Goal: Communication & Community: Ask a question

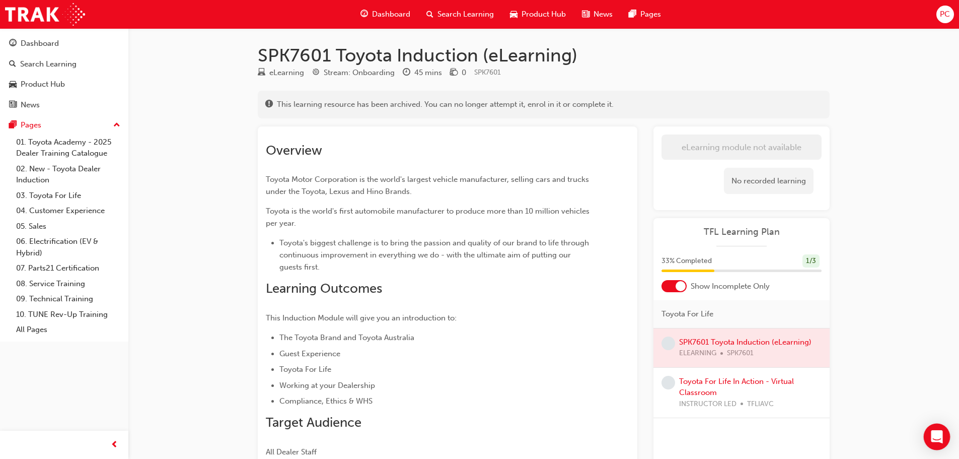
click at [933, 436] on icon "Open Intercom Messenger" at bounding box center [937, 436] width 12 height 13
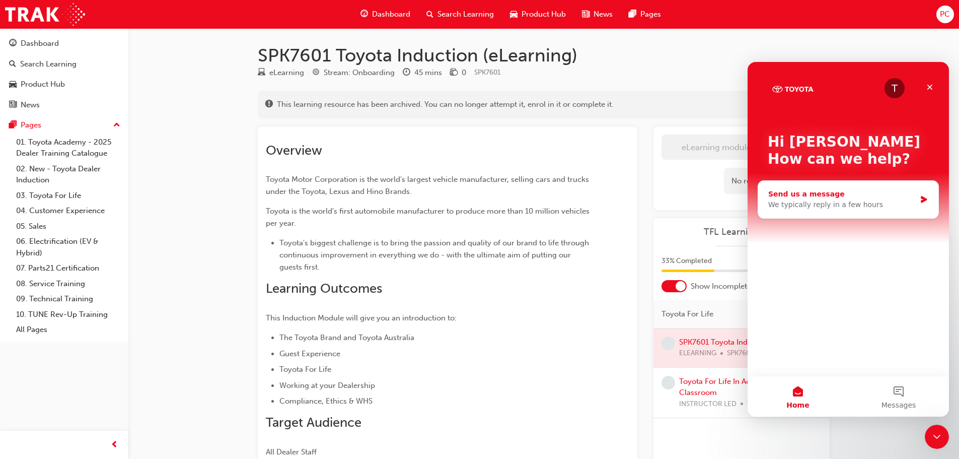
click at [839, 200] on div "We typically reply in a few hours" at bounding box center [842, 204] width 148 height 11
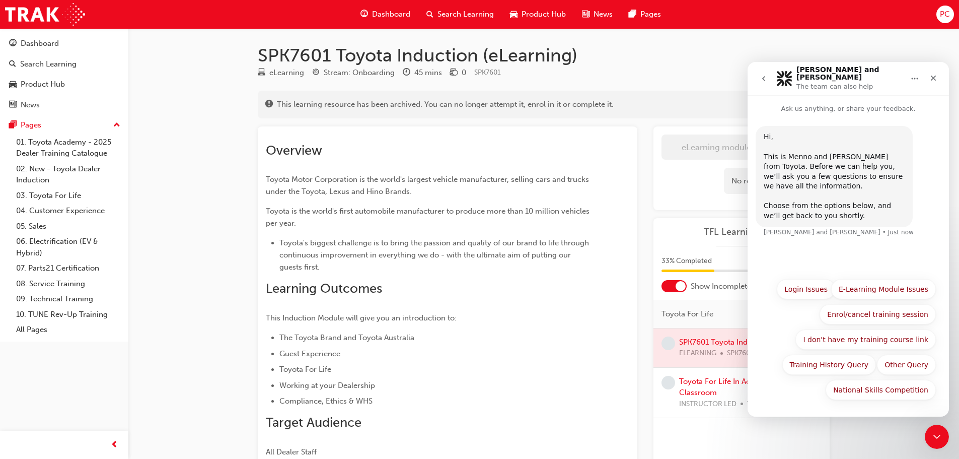
click at [895, 289] on button "E-Learning Module Issues" at bounding box center [883, 289] width 105 height 20
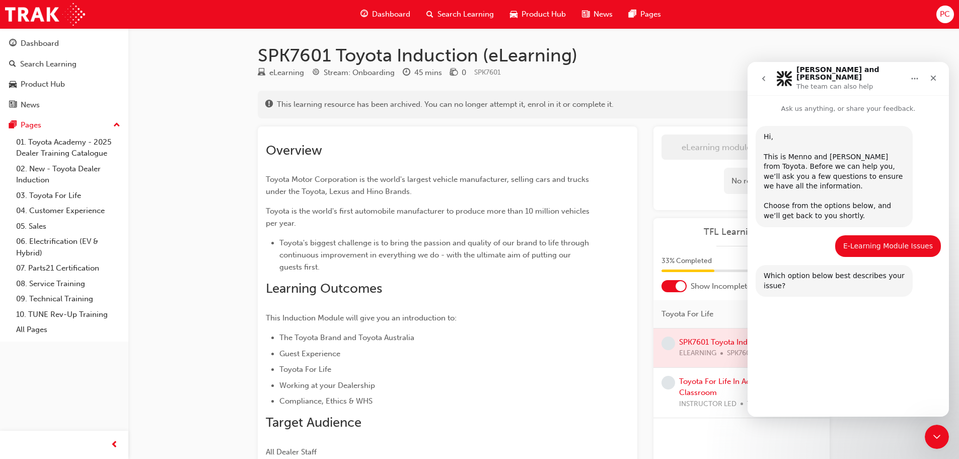
click at [873, 329] on button "My module is not showing as completed within my training history." at bounding box center [848, 329] width 175 height 29
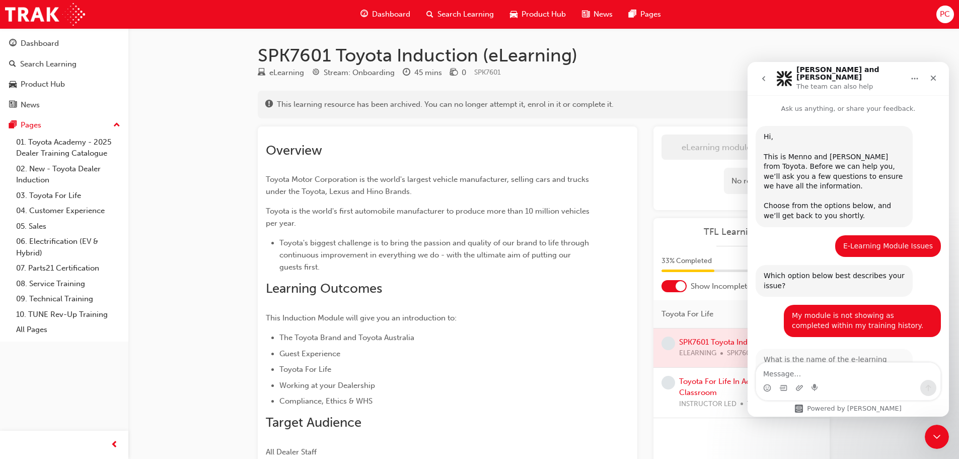
scroll to position [29, 0]
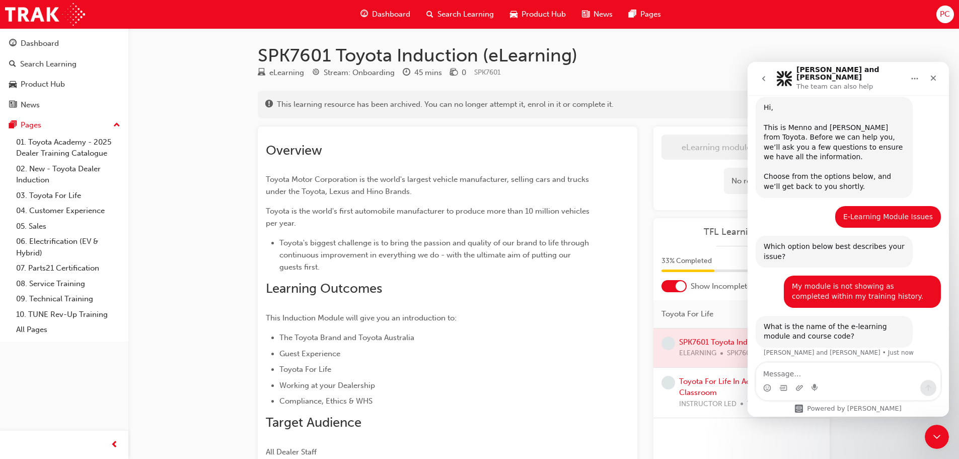
click at [591, 353] on li "Guest Experience" at bounding box center [436, 353] width 314 height 12
click at [801, 372] on textarea "Message…" at bounding box center [848, 371] width 184 height 17
paste textarea "[DATE] Toyota For Life In Action - Virtual Classroom"
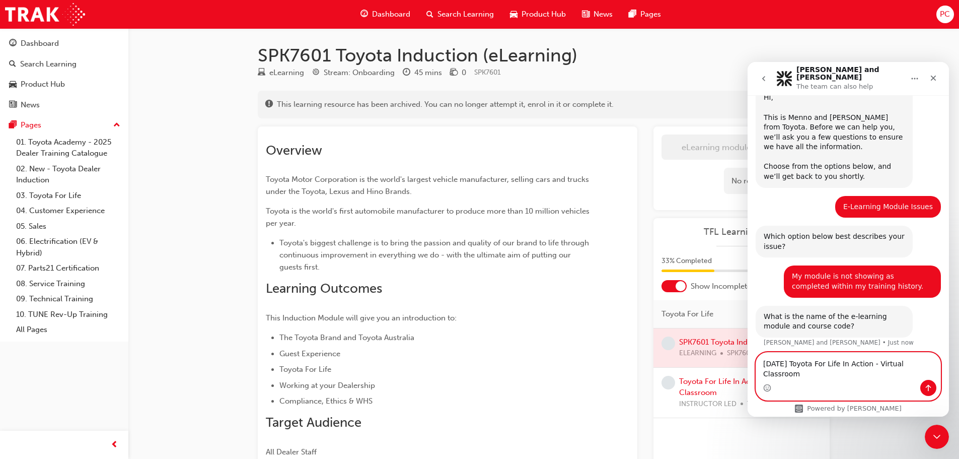
type textarea "[DATE] Toyota For Life In Action - Virtual Classroom"
click at [928, 386] on icon "Send a message…" at bounding box center [928, 388] width 8 height 8
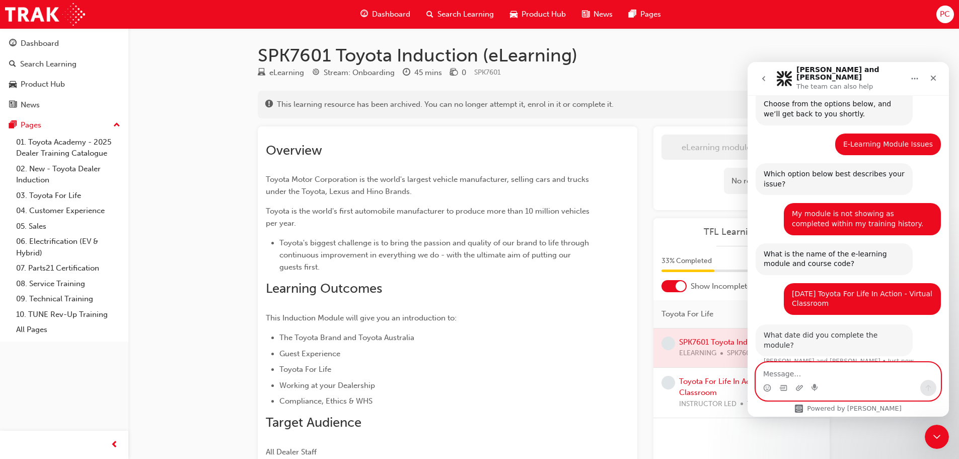
scroll to position [99, 0]
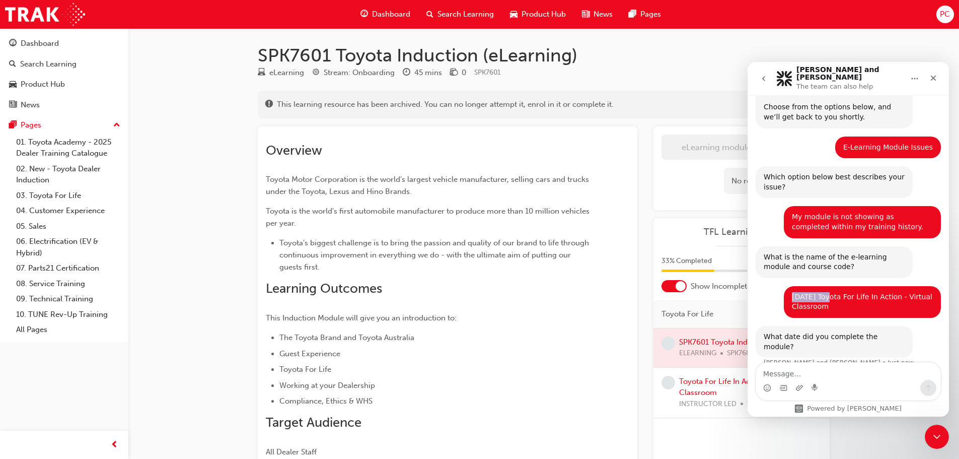
drag, startPoint x: 823, startPoint y: 291, endPoint x: 775, endPoint y: 292, distance: 47.9
click at [775, 292] on div "[DATE] Toyota For Life In Action - Virtual Classroom [PERSON_NAME] • Just now" at bounding box center [848, 306] width 185 height 40
copy div "[DATE]"
click at [833, 352] on div "What date did you complete the module? [PERSON_NAME] and [PERSON_NAME] • Just n…" at bounding box center [848, 353] width 185 height 54
click at [828, 368] on textarea "Message…" at bounding box center [848, 371] width 184 height 17
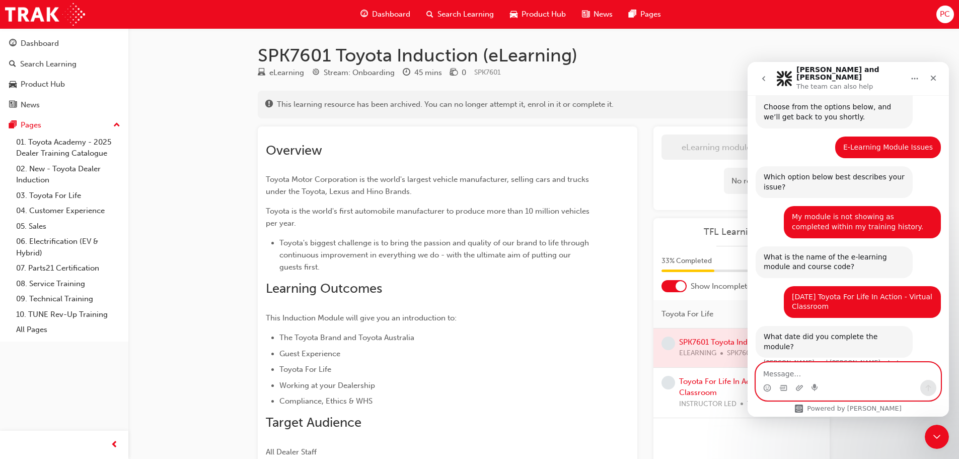
paste textarea "[DATE]"
type textarea "[DATE]"
click at [928, 387] on icon "Send a message…" at bounding box center [928, 388] width 8 height 8
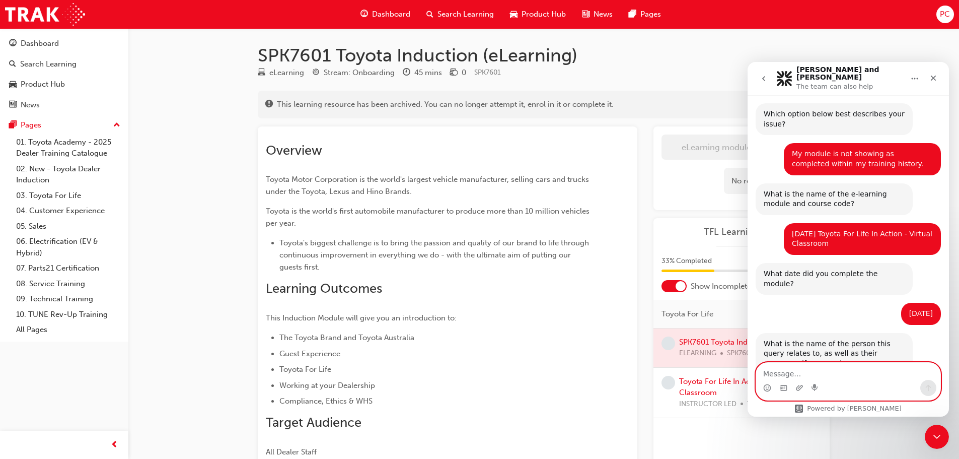
scroll to position [179, 0]
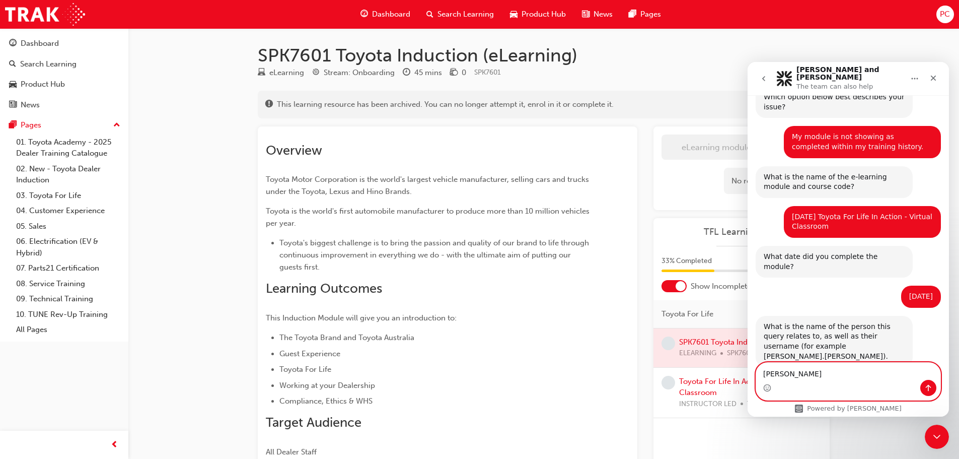
type textarea "[PERSON_NAME]"
click at [927, 390] on icon "Send a message…" at bounding box center [928, 388] width 8 height 8
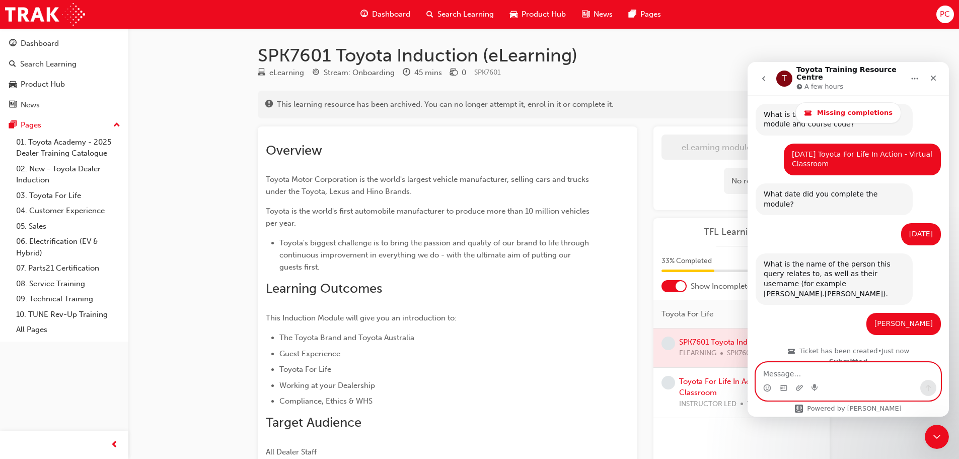
scroll to position [321, 0]
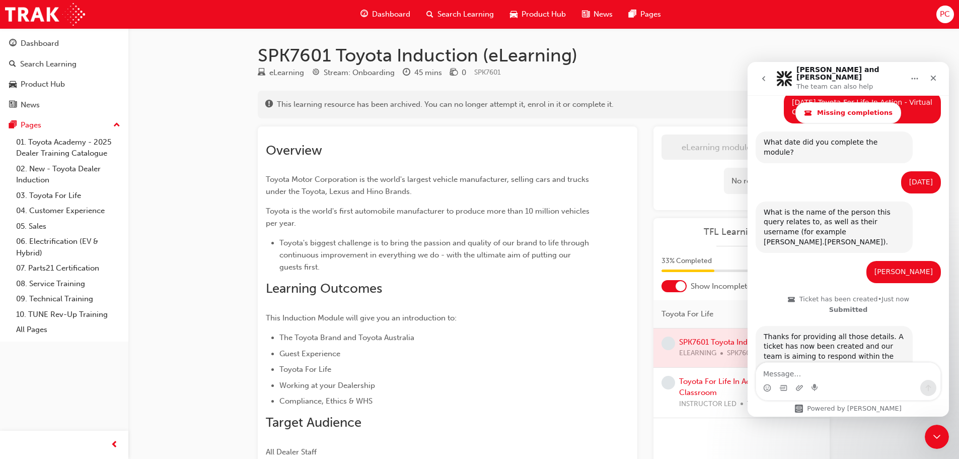
click at [803, 261] on div "[PERSON_NAME] [PERSON_NAME] • Just now" at bounding box center [848, 276] width 185 height 30
click at [761, 360] on div "Thanks for providing all those details. A ticket has now been created and our t…" at bounding box center [848, 363] width 185 height 74
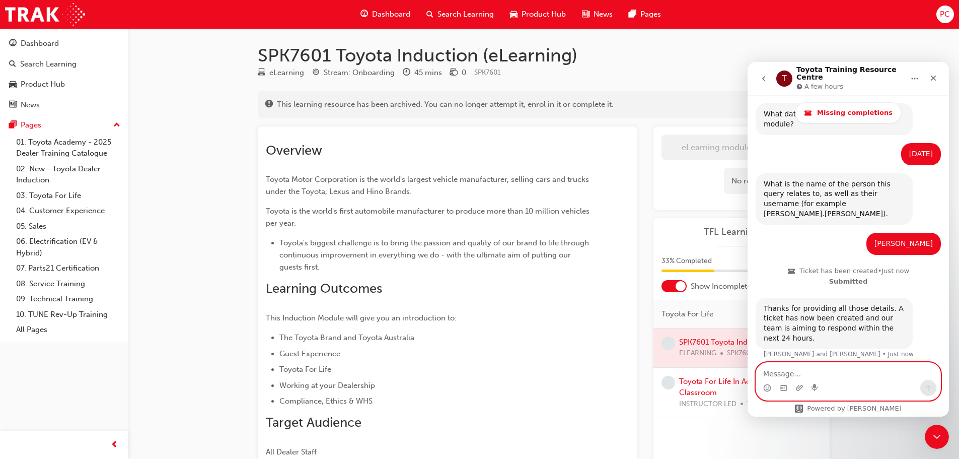
click at [787, 377] on textarea "Message…" at bounding box center [848, 371] width 184 height 17
paste textarea "I am unable to complete SPK7601 Toyota Induction (eLearning) as it has been arc…"
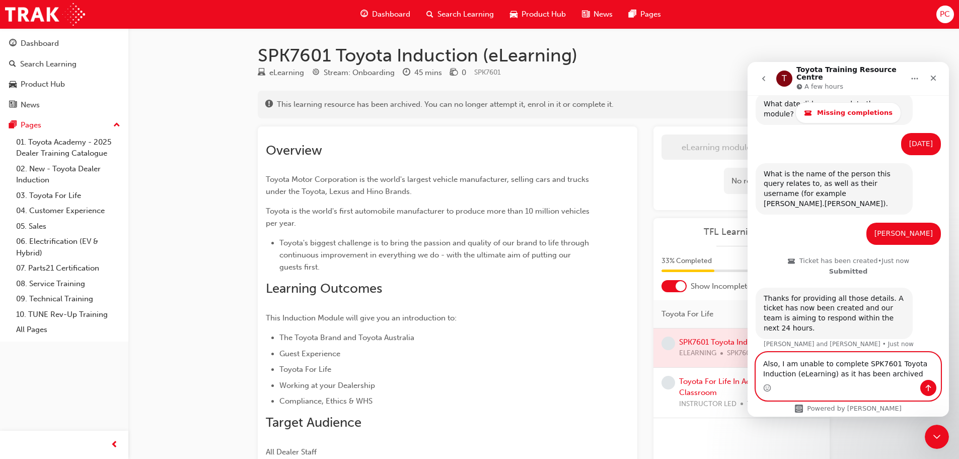
type textarea "Also, I am unable to complete SPK7601 Toyota Induction (eLearning) as it has be…"
click at [930, 386] on icon "Send a message…" at bounding box center [928, 388] width 8 height 8
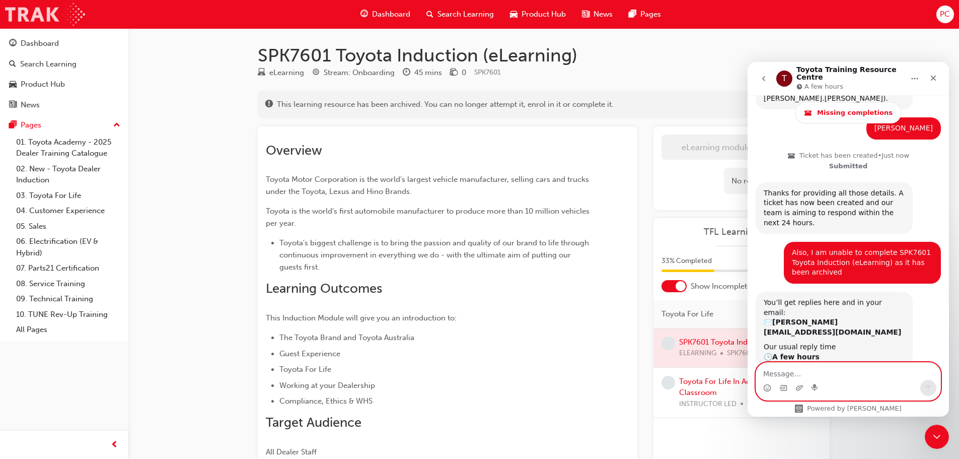
scroll to position [464, 0]
